Goal: Task Accomplishment & Management: Use online tool/utility

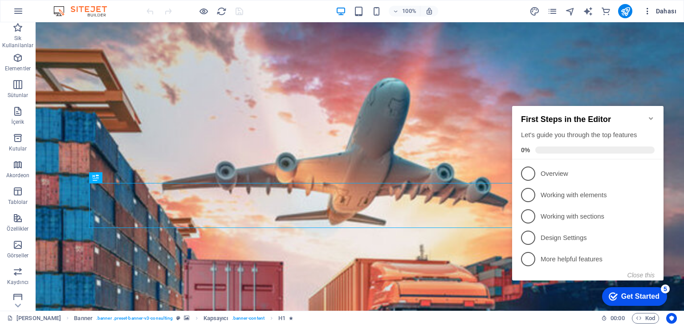
click at [647, 10] on icon "button" at bounding box center [647, 11] width 9 height 9
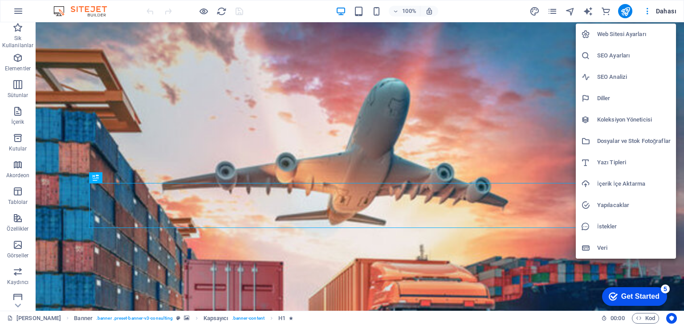
click at [88, 78] on div at bounding box center [342, 162] width 684 height 325
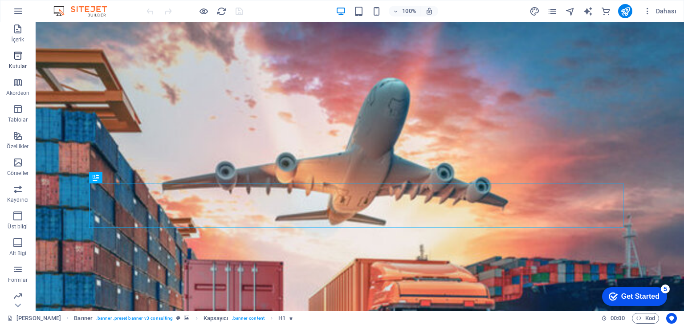
scroll to position [139, 0]
click at [645, 9] on icon "button" at bounding box center [647, 11] width 9 height 9
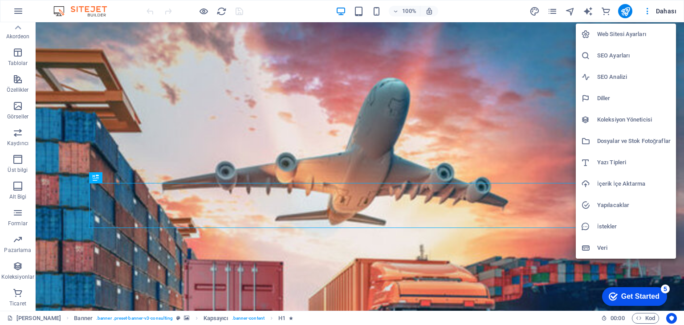
click at [599, 246] on h6 "Veri" at bounding box center [633, 248] width 73 height 11
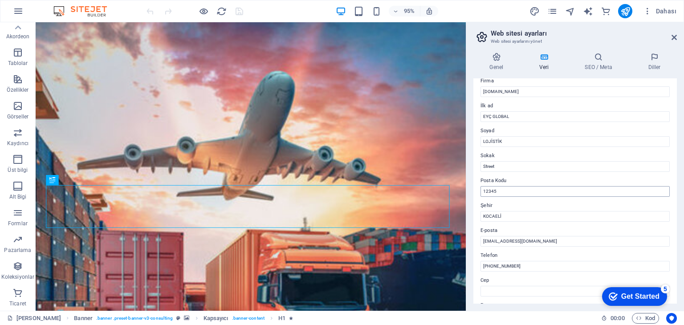
scroll to position [24, 0]
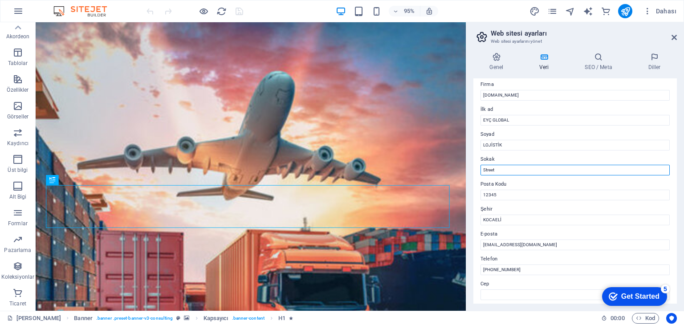
click at [486, 170] on input "Street" at bounding box center [574, 170] width 189 height 11
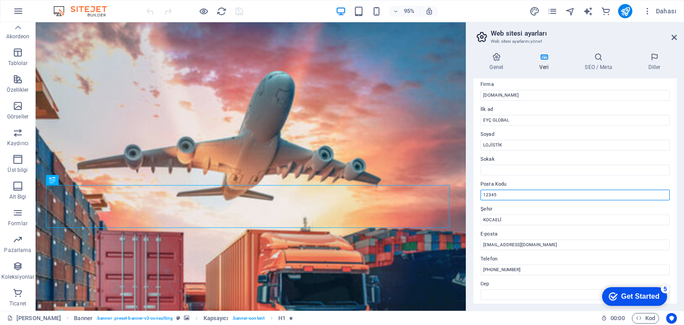
click at [491, 194] on input "12345" at bounding box center [574, 195] width 189 height 11
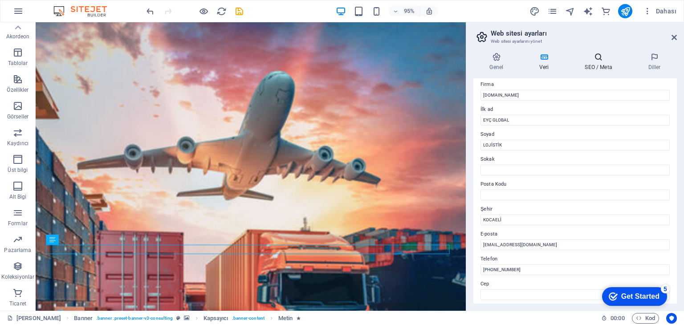
drag, startPoint x: 620, startPoint y: 57, endPoint x: 615, endPoint y: 59, distance: 6.1
click at [620, 58] on icon at bounding box center [598, 57] width 60 height 9
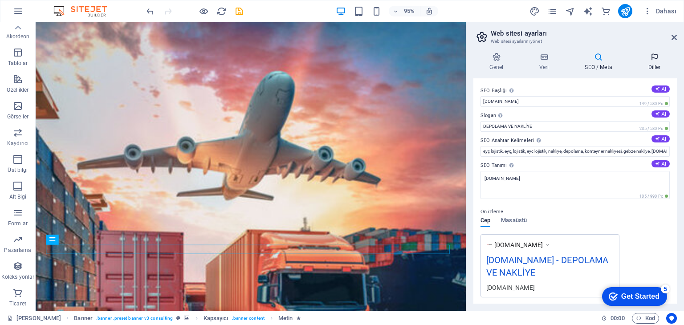
click at [648, 65] on h4 "Diller" at bounding box center [653, 62] width 45 height 19
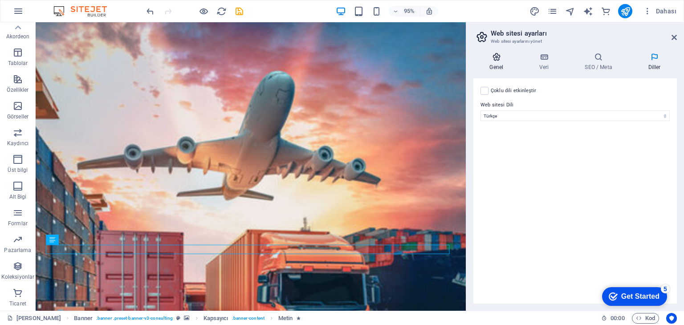
click at [481, 68] on h4 "Genel" at bounding box center [498, 62] width 50 height 19
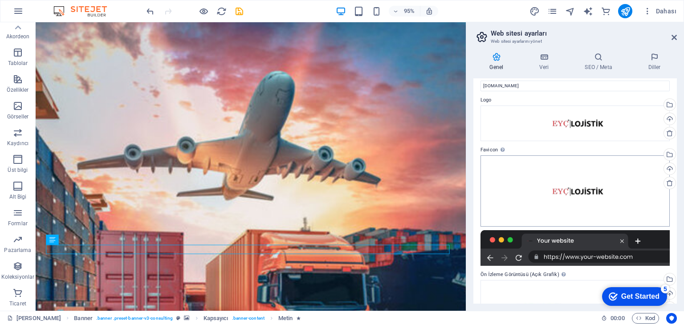
scroll to position [0, 0]
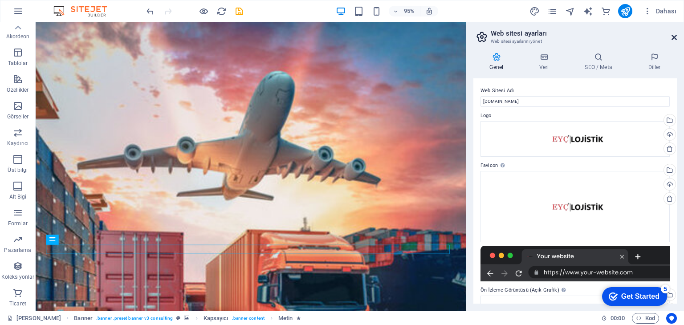
click at [672, 34] on icon at bounding box center [673, 37] width 5 height 7
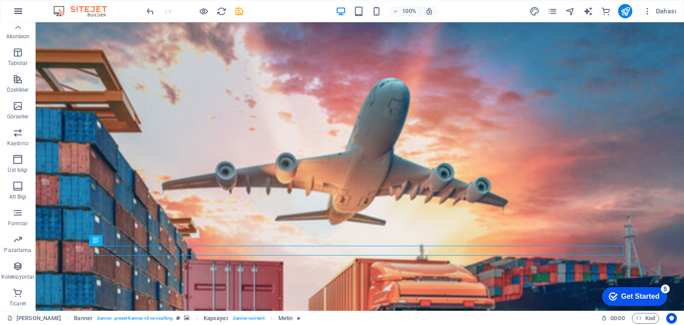
click at [14, 13] on icon "button" at bounding box center [18, 11] width 11 height 11
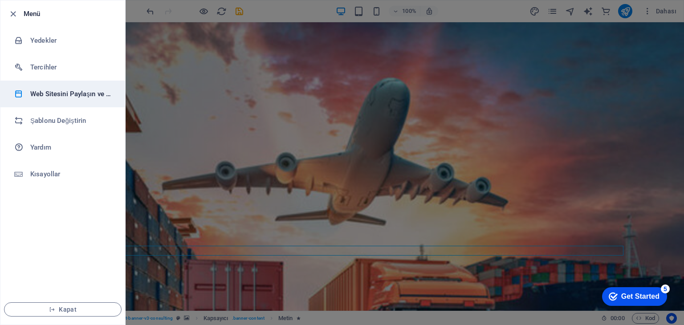
click at [52, 93] on h6 "Web Sitesini Paylaşın ve [GEOGRAPHIC_DATA]" at bounding box center [71, 94] width 82 height 11
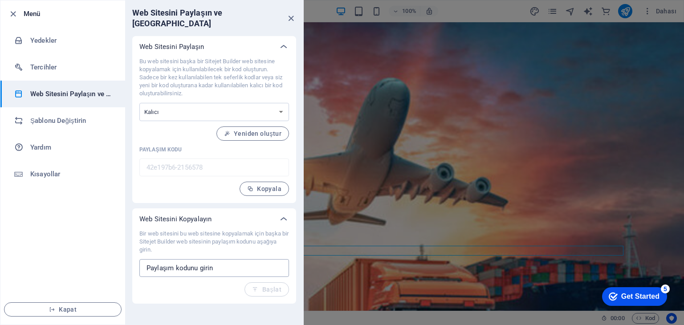
click at [225, 259] on input "text" at bounding box center [214, 268] width 150 height 18
click at [251, 186] on icon "button" at bounding box center [250, 189] width 6 height 6
click at [227, 248] on div "Bir web sitesini bu web sitesine kopyalamak için başka bir Sitejet Builder web …" at bounding box center [214, 263] width 150 height 67
click at [227, 259] on input "text" at bounding box center [214, 268] width 150 height 18
paste input "42e197b6-2156578"
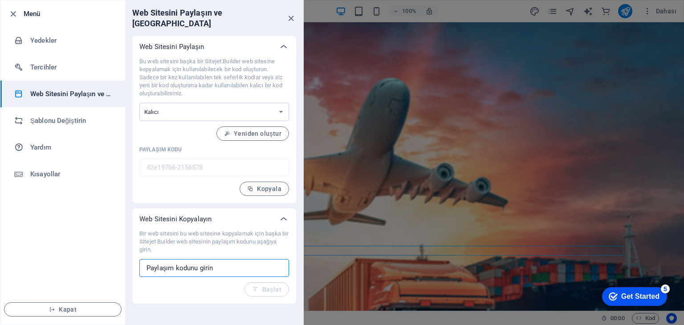
type input "42e197b6-2156578"
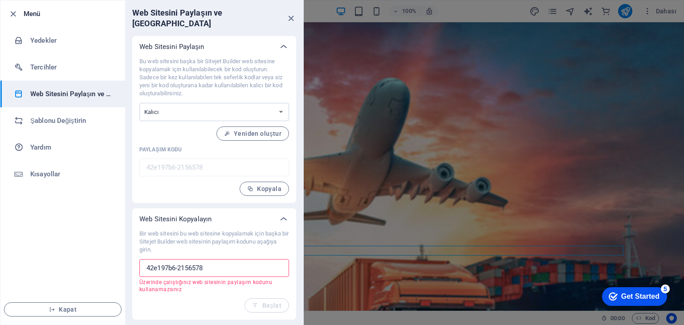
drag, startPoint x: 231, startPoint y: 259, endPoint x: 139, endPoint y: 254, distance: 92.7
click at [141, 259] on input "42e197b6-2156578" at bounding box center [214, 268] width 150 height 18
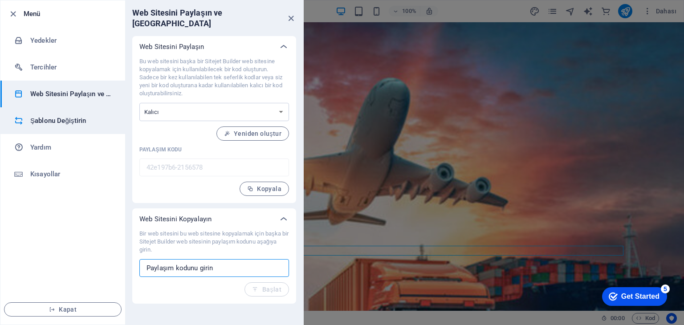
click at [42, 119] on h6 "Şablonu Değiştirin" at bounding box center [71, 120] width 82 height 11
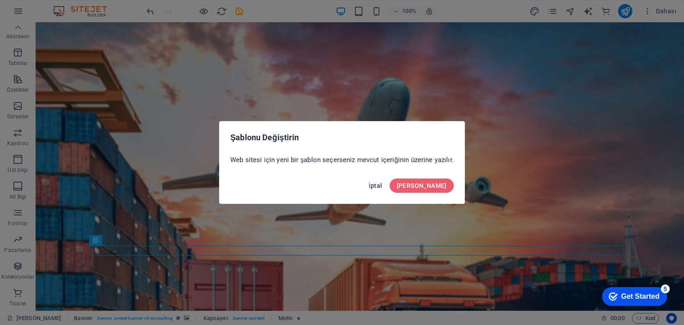
drag, startPoint x: 399, startPoint y: 184, endPoint x: 363, endPoint y: 162, distance: 42.4
click at [382, 184] on span "İptal" at bounding box center [375, 185] width 14 height 7
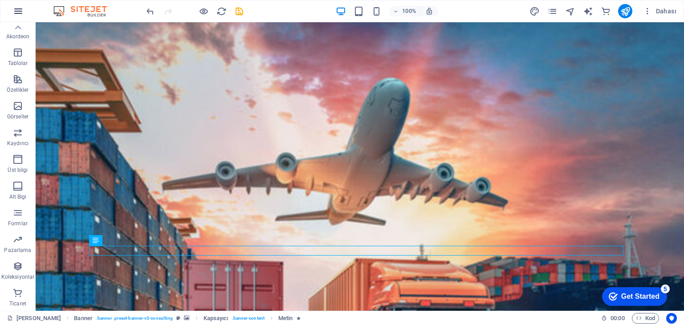
click at [14, 15] on icon "button" at bounding box center [18, 11] width 11 height 11
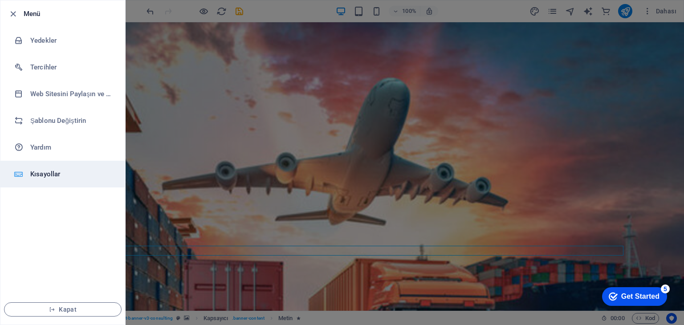
click at [33, 177] on h6 "Kısayollar" at bounding box center [71, 174] width 82 height 11
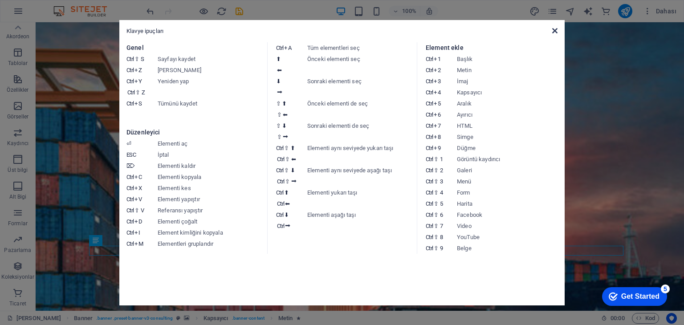
click at [552, 32] on icon at bounding box center [554, 30] width 5 height 7
